Goal: Information Seeking & Learning: Find specific fact

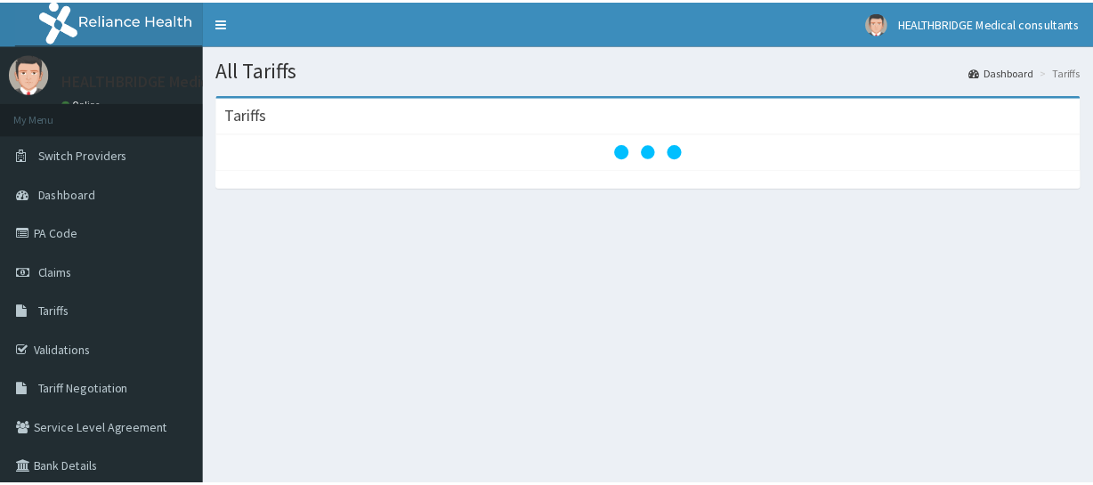
scroll to position [126, 0]
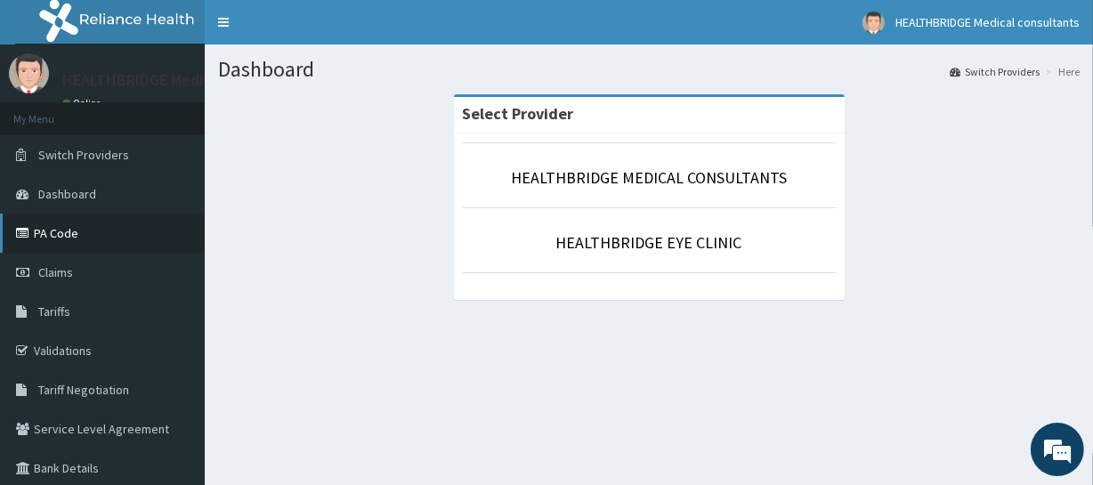
click at [102, 231] on link "PA Code" at bounding box center [102, 233] width 205 height 39
click at [93, 303] on link "Tariffs" at bounding box center [102, 311] width 205 height 39
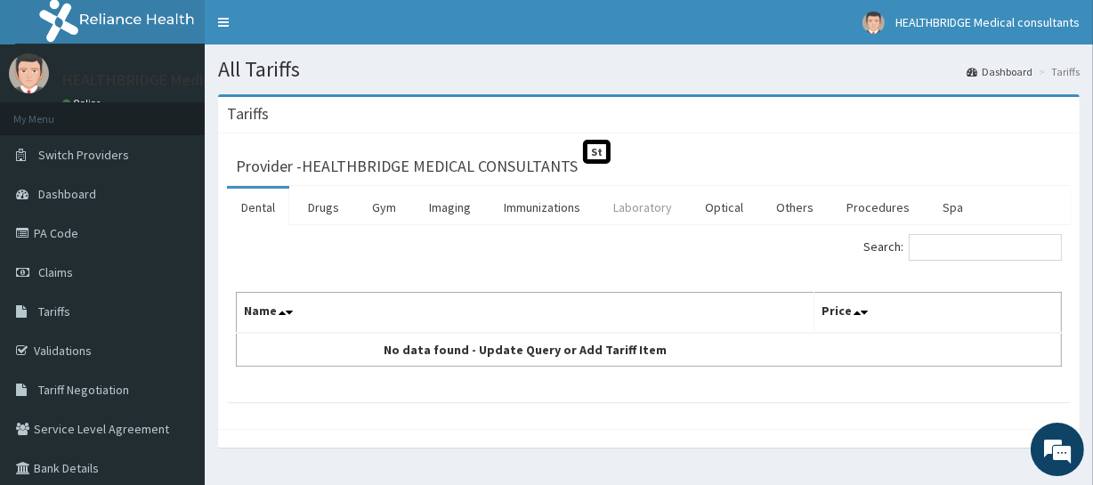
click at [644, 208] on link "Laboratory" at bounding box center [642, 207] width 87 height 37
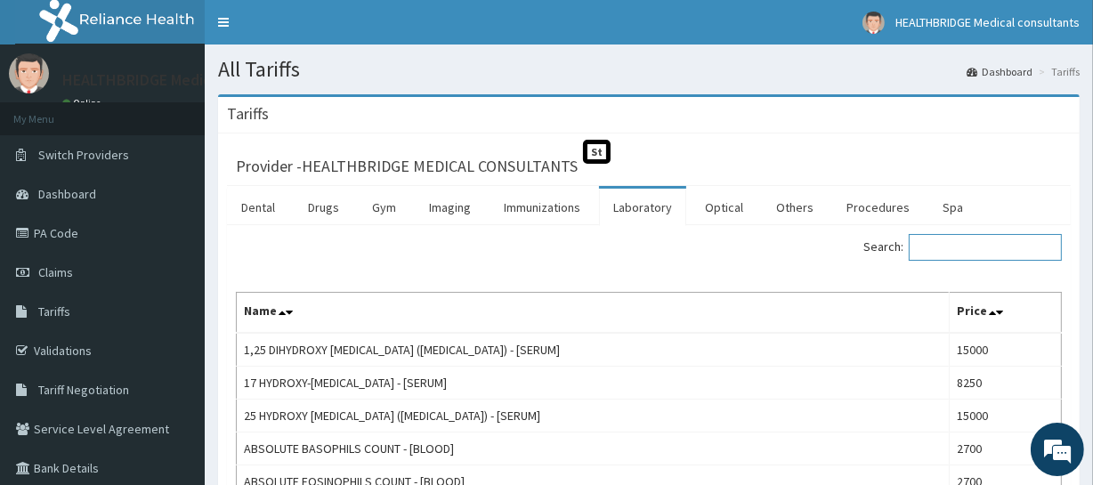
click at [936, 240] on input "Search:" at bounding box center [985, 247] width 153 height 27
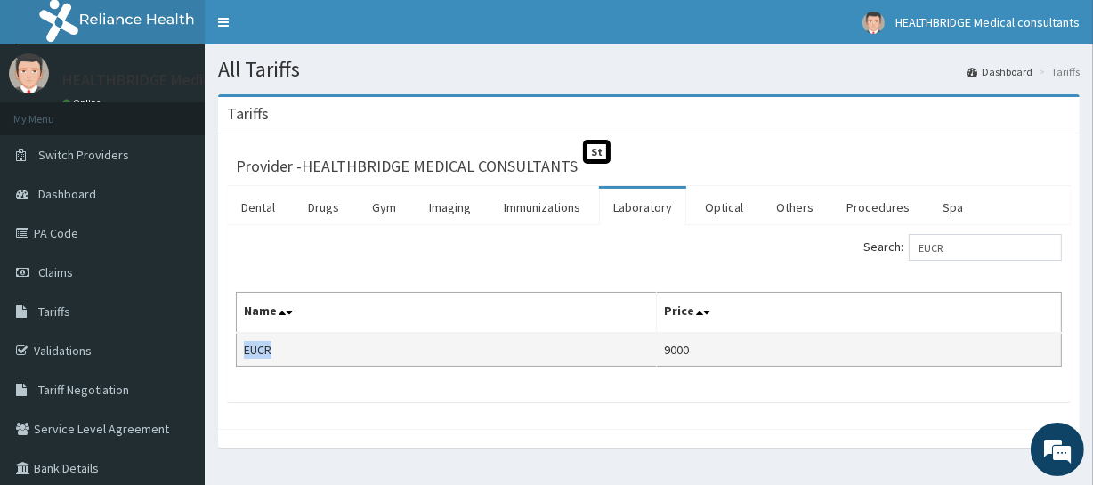
drag, startPoint x: 281, startPoint y: 352, endPoint x: 239, endPoint y: 347, distance: 42.9
click at [239, 347] on td "EUCR" at bounding box center [447, 350] width 420 height 34
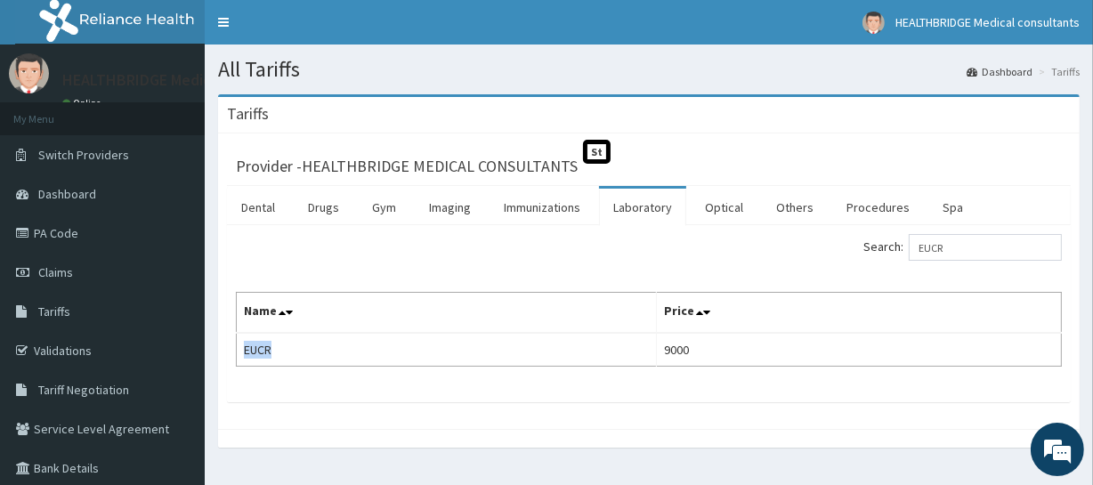
copy td "EUCR"
drag, startPoint x: 965, startPoint y: 247, endPoint x: 887, endPoint y: 253, distance: 77.7
click at [887, 253] on label "Search: EUCR" at bounding box center [962, 247] width 198 height 27
paste input "CALCIUM"
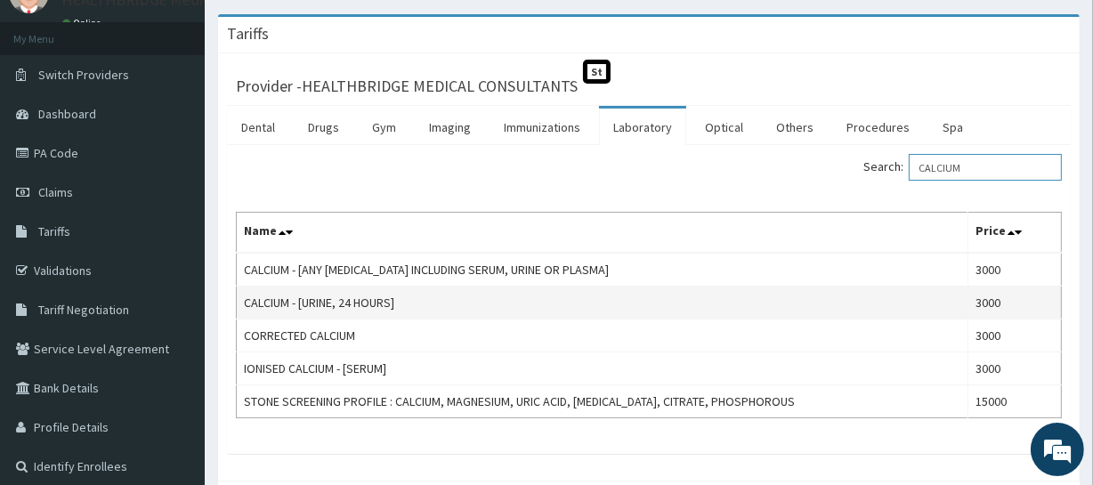
scroll to position [80, 0]
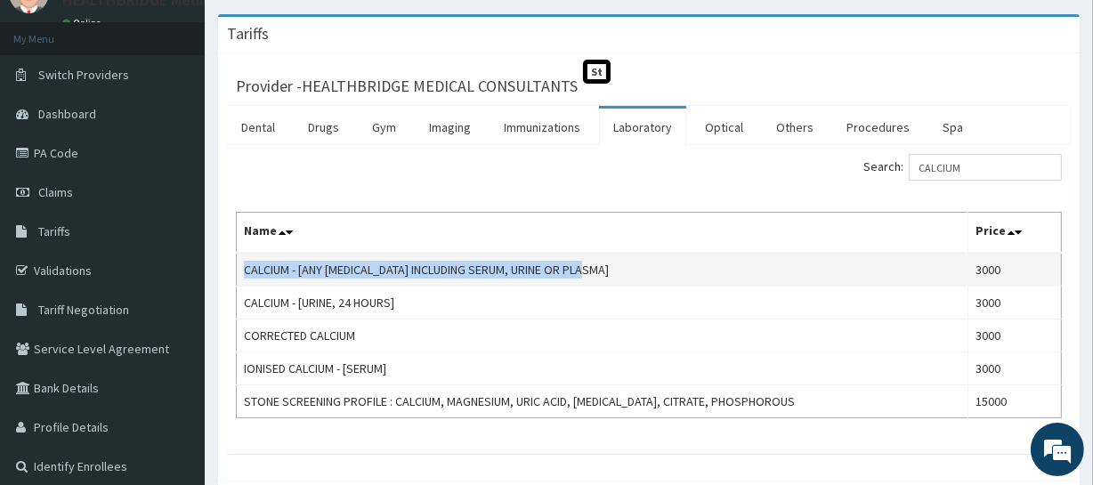
drag, startPoint x: 243, startPoint y: 262, endPoint x: 594, endPoint y: 281, distance: 351.2
click at [594, 281] on td "CALCIUM - [ANY [MEDICAL_DATA] INCLUDING SERUM, URINE OR PLASMA]" at bounding box center [603, 270] width 732 height 34
copy td "CALCIUM - [ANY [MEDICAL_DATA] INCLUDING SERUM, URINE OR PLASMA]"
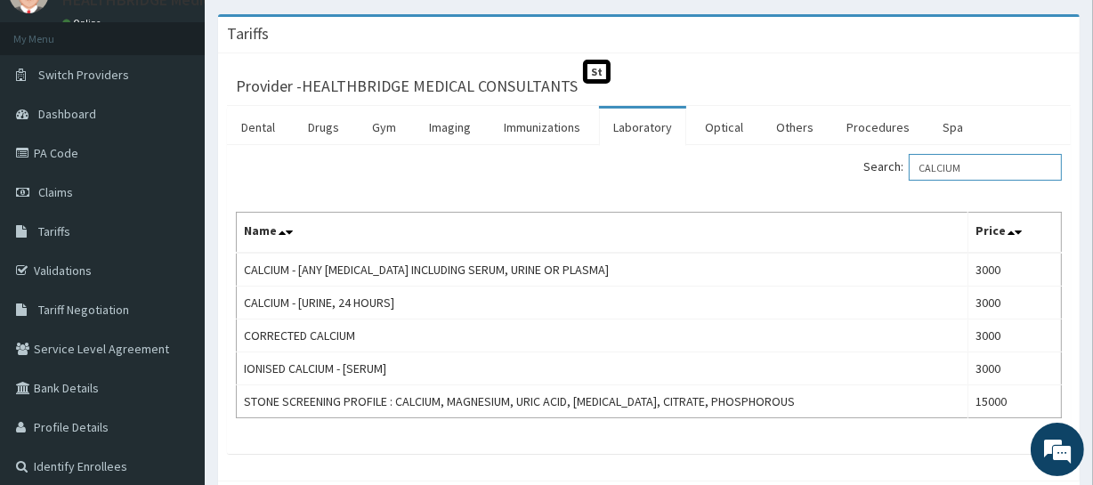
drag, startPoint x: 991, startPoint y: 165, endPoint x: 915, endPoint y: 169, distance: 76.7
click at [915, 169] on label "Search: CALCIUM" at bounding box center [962, 167] width 198 height 27
paste input "URIC ACID"
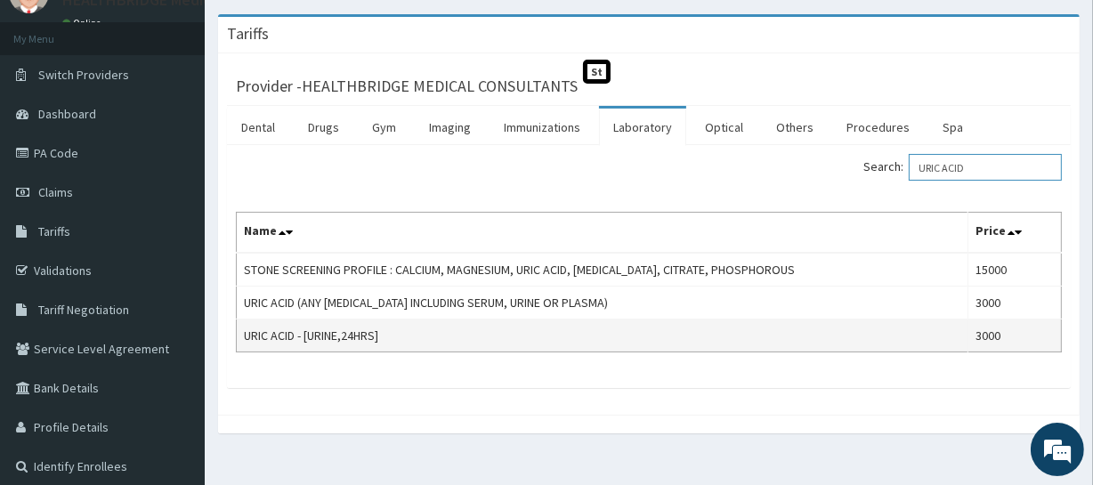
type input "URIC ACID"
drag, startPoint x: 402, startPoint y: 342, endPoint x: 244, endPoint y: 334, distance: 158.6
click at [244, 334] on td "URIC ACID - [URINE,24HRS]" at bounding box center [603, 335] width 732 height 33
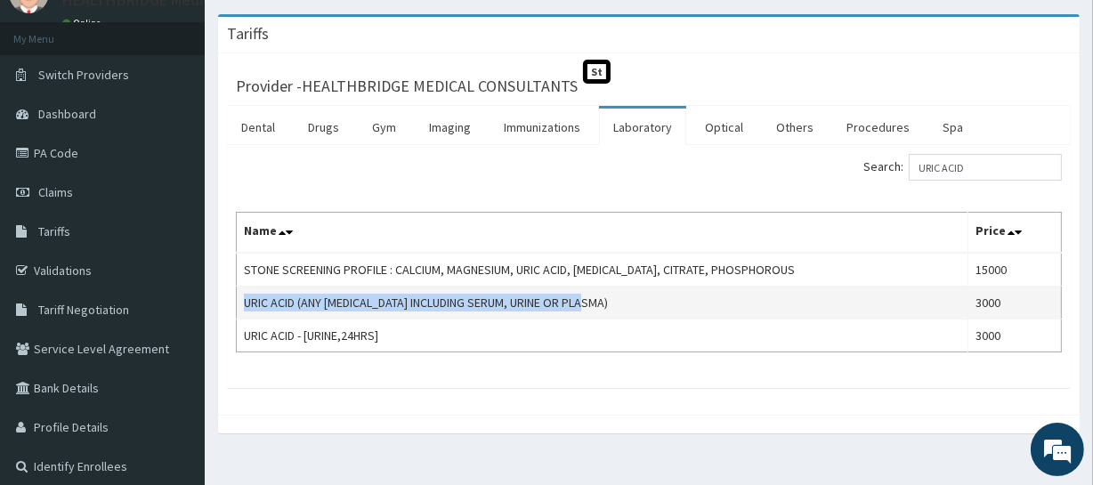
drag, startPoint x: 616, startPoint y: 298, endPoint x: 246, endPoint y: 292, distance: 370.3
click at [246, 292] on td "URIC ACID (ANY [MEDICAL_DATA] INCLUDING SERUM, URINE OR PLASMA)" at bounding box center [603, 303] width 732 height 33
copy td "URIC ACID (ANY [MEDICAL_DATA] INCLUDING SERUM, URINE OR PLASMA)"
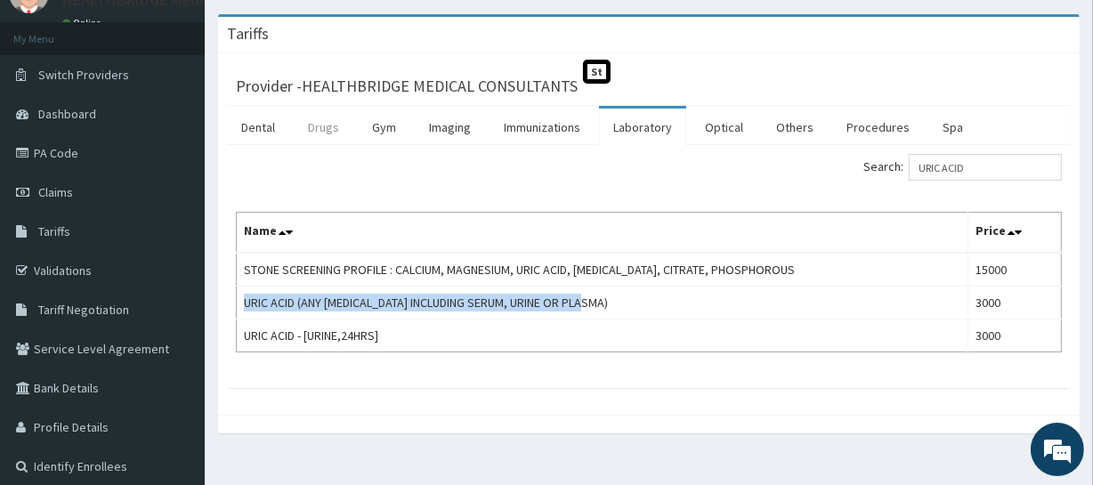
click at [343, 125] on link "Drugs" at bounding box center [324, 127] width 60 height 37
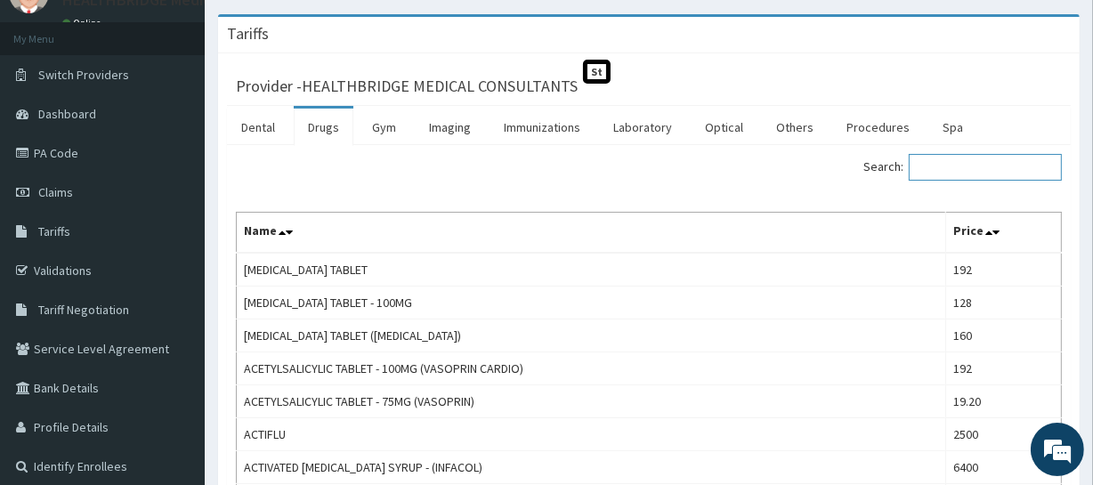
click at [933, 178] on input "Search:" at bounding box center [985, 167] width 153 height 27
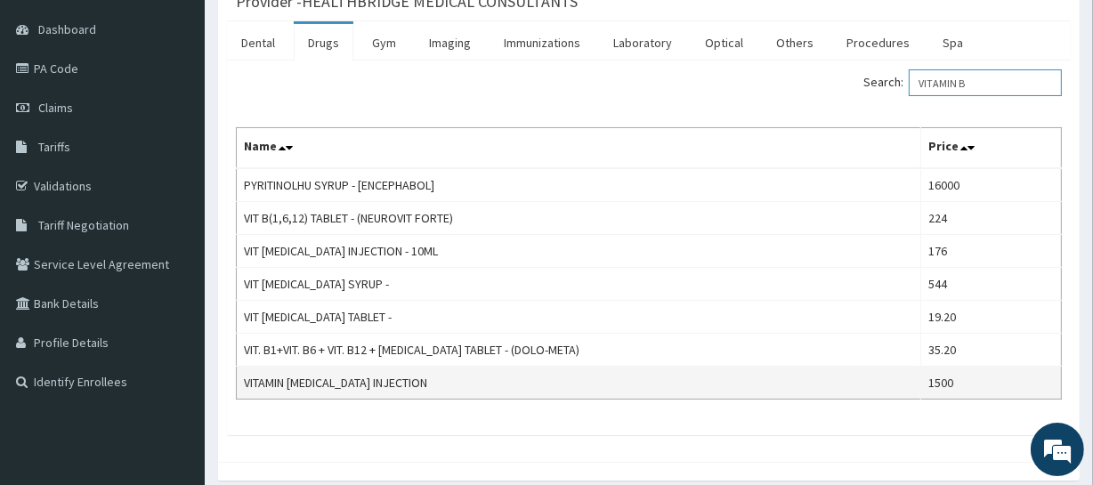
scroll to position [235, 0]
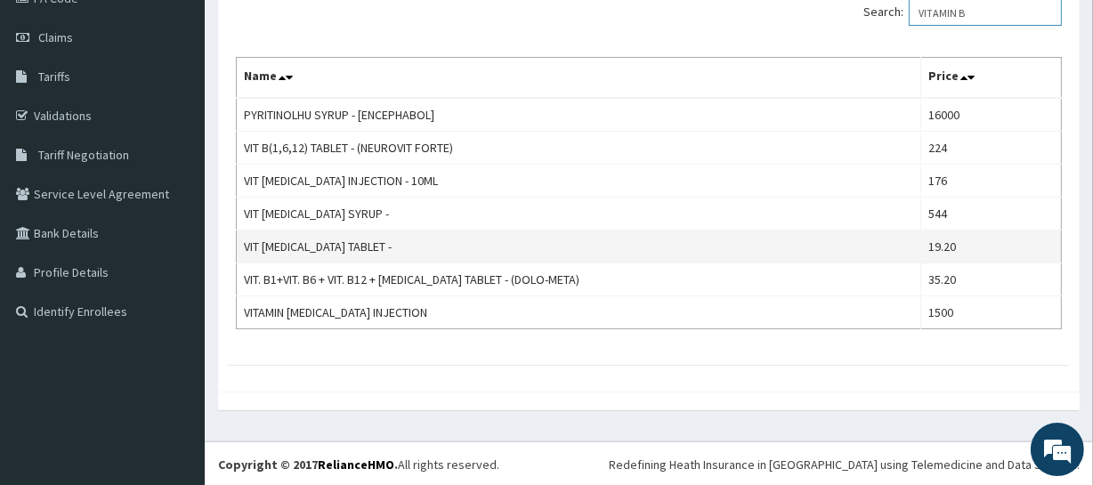
type input "VITAMIN B"
drag, startPoint x: 244, startPoint y: 245, endPoint x: 374, endPoint y: 247, distance: 130.0
click at [374, 247] on td "VIT [MEDICAL_DATA] TABLET -" at bounding box center [579, 246] width 684 height 33
copy td "VIT [MEDICAL_DATA] TABLET -"
